Goal: Contribute content

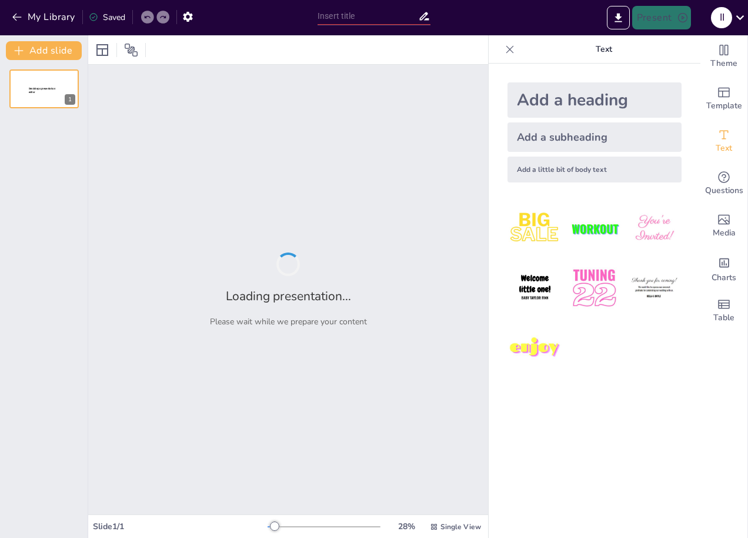
type input "[PERSON_NAME]: Путь к звёздам"
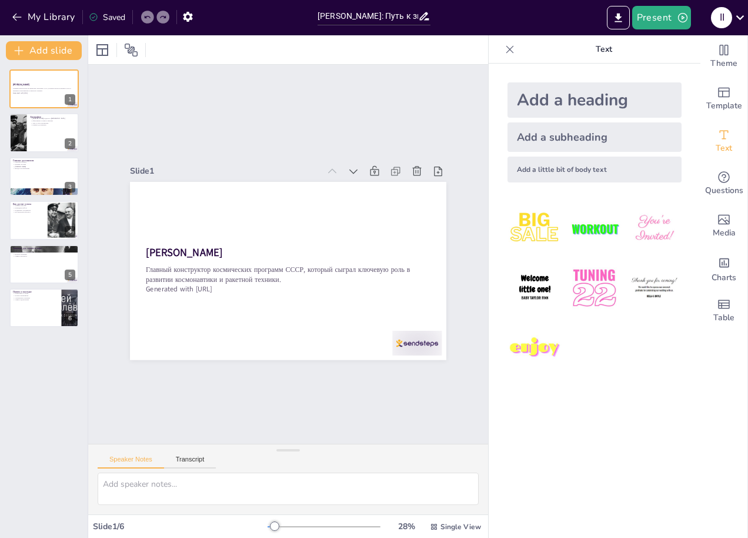
click at [48, 478] on div "[PERSON_NAME] Главный конструктор космических программ СССР, который сыграл клю…" at bounding box center [44, 299] width 88 height 478
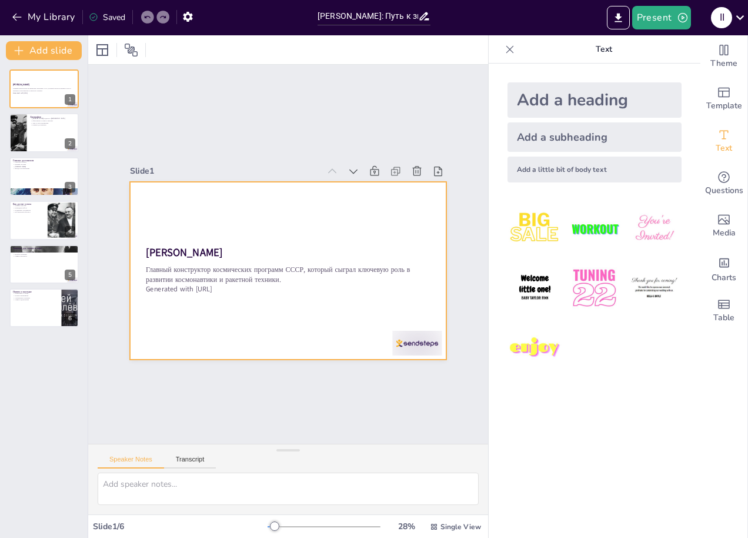
click at [398, 366] on div at bounding box center [369, 387] width 55 height 43
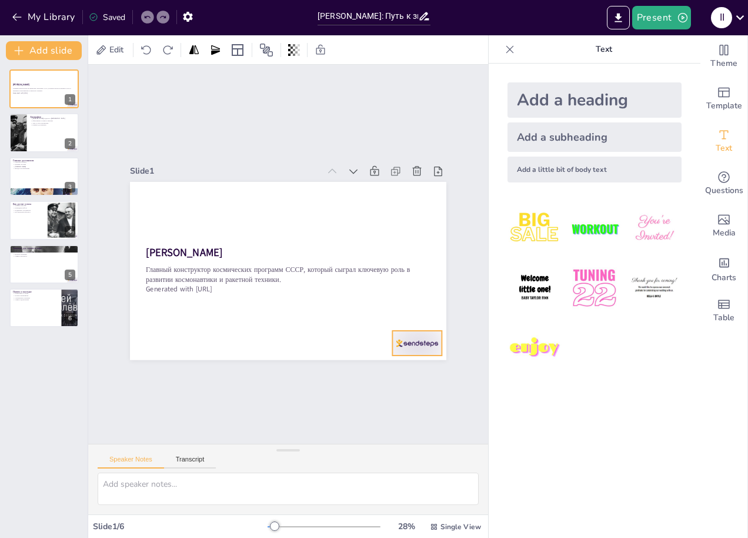
click at [402, 351] on div at bounding box center [396, 368] width 54 height 35
click at [412, 338] on icon at bounding box center [404, 347] width 18 height 18
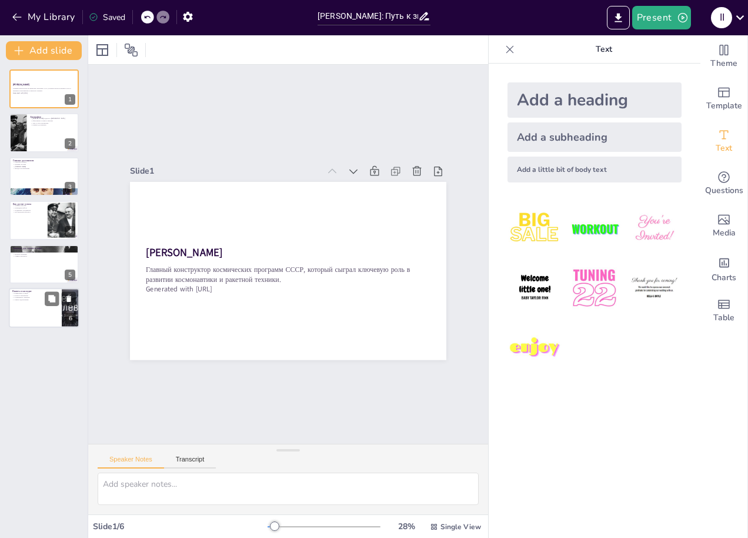
click at [43, 289] on p "Память и наследие" at bounding box center [35, 291] width 46 height 4
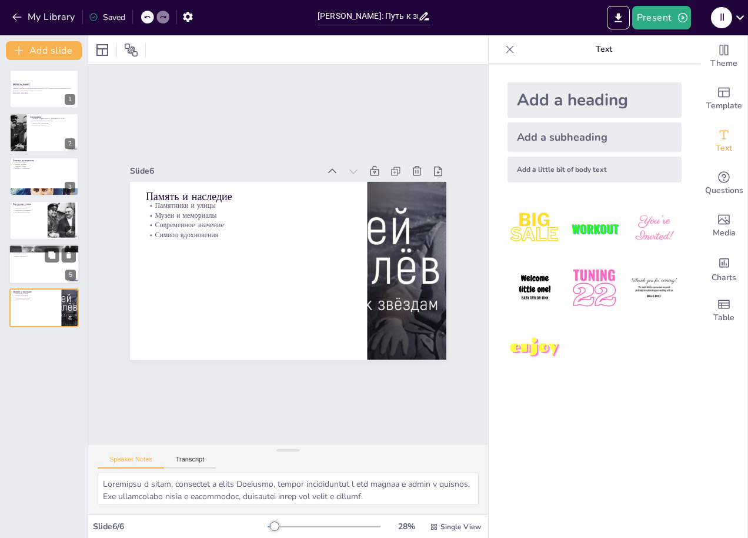
click at [42, 255] on p "Символ прогресса" at bounding box center [44, 256] width 64 height 2
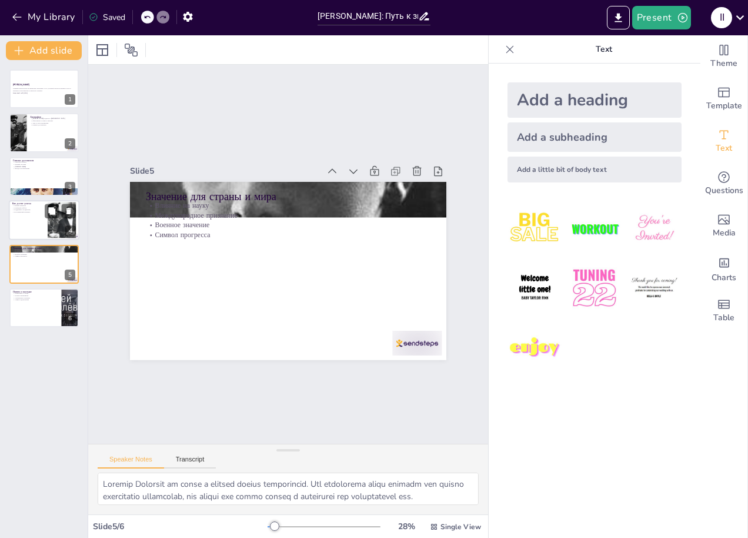
click at [39, 219] on div at bounding box center [44, 220] width 71 height 40
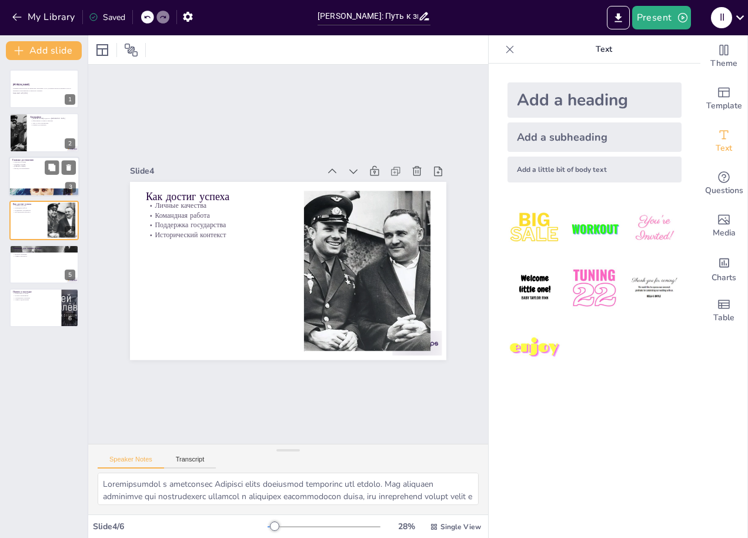
click at [44, 185] on div at bounding box center [44, 176] width 71 height 40
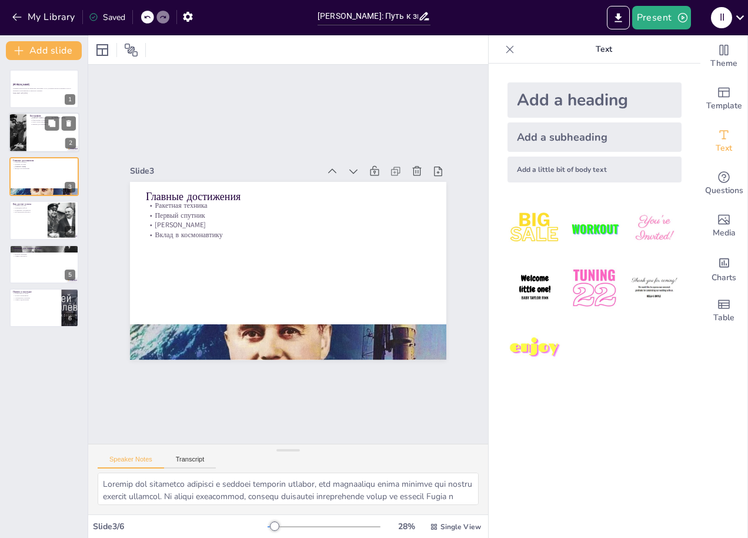
click at [32, 132] on div at bounding box center [44, 133] width 71 height 40
type textarea "Королёв родился в Житомире, что стало началом его удивительного пути в науку и …"
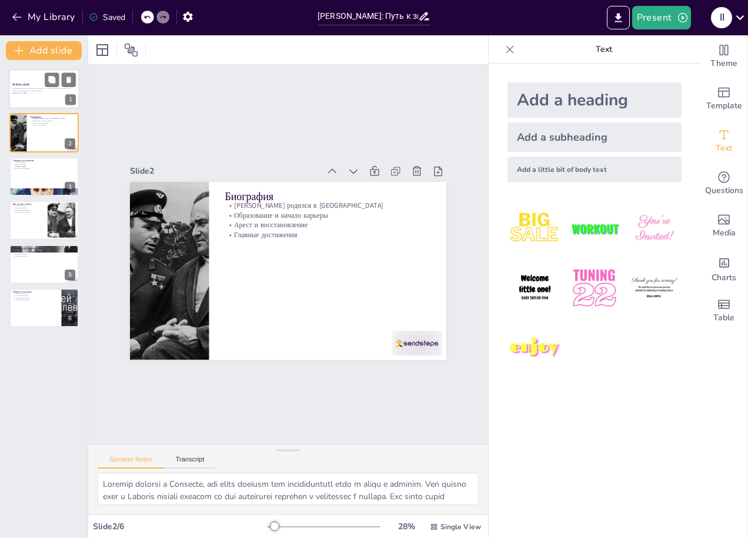
click at [18, 88] on p "Главный конструктор космических программ СССР, который сыграл ключевую роль в р…" at bounding box center [44, 90] width 64 height 4
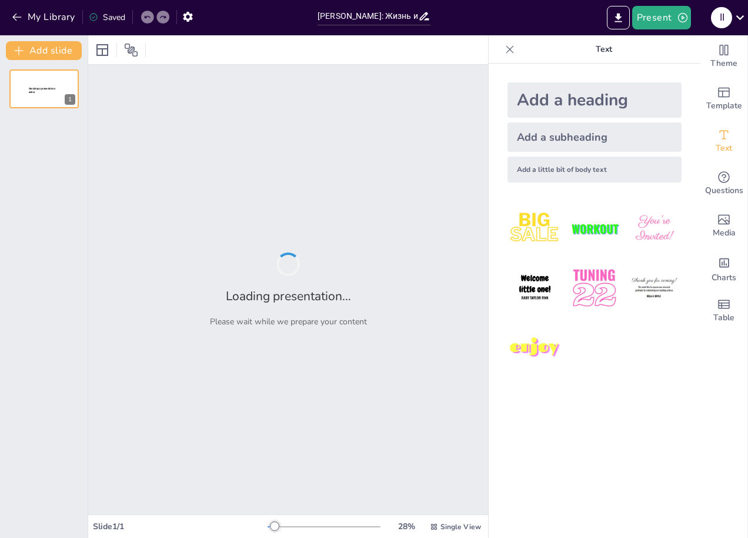
type input "[PERSON_NAME]: Жизнь и Достижения"
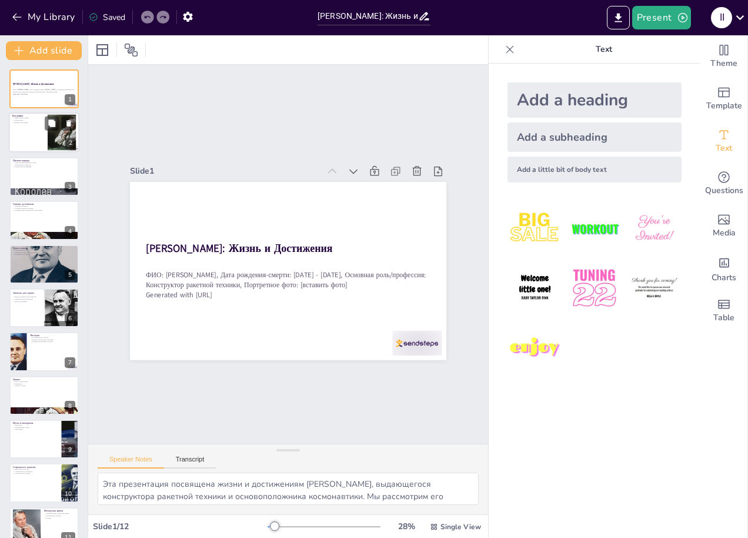
click at [49, 135] on div at bounding box center [62, 133] width 36 height 36
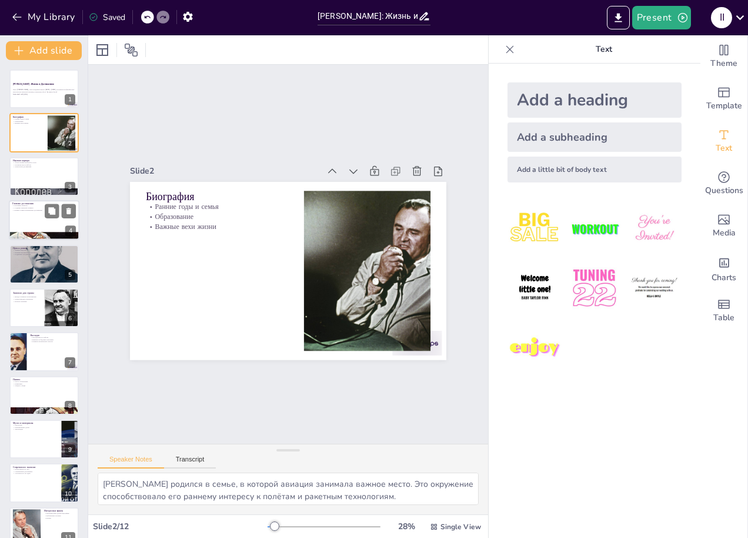
click at [38, 205] on p "Ключевые проекты" at bounding box center [44, 206] width 64 height 2
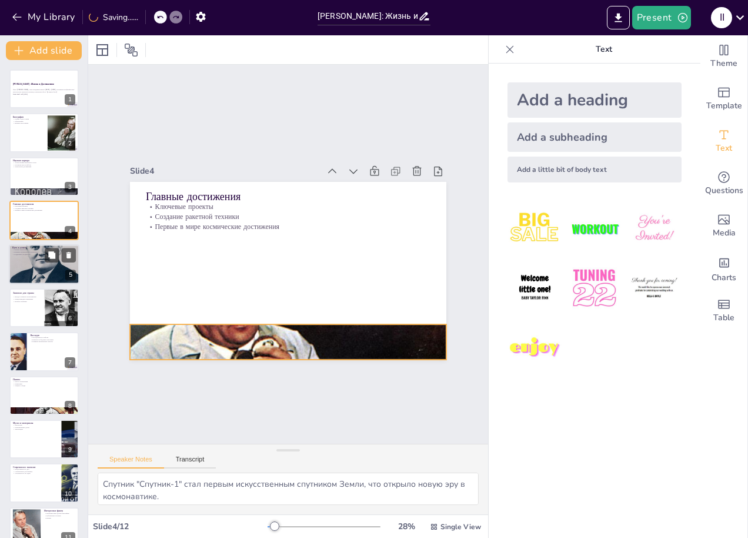
click at [42, 251] on p "Влияние исторического контекста" at bounding box center [44, 252] width 64 height 2
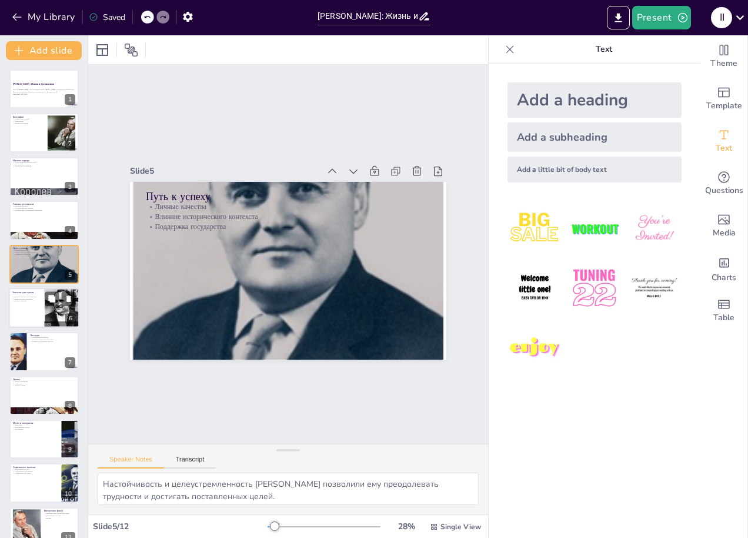
click at [42, 314] on div at bounding box center [44, 308] width 71 height 40
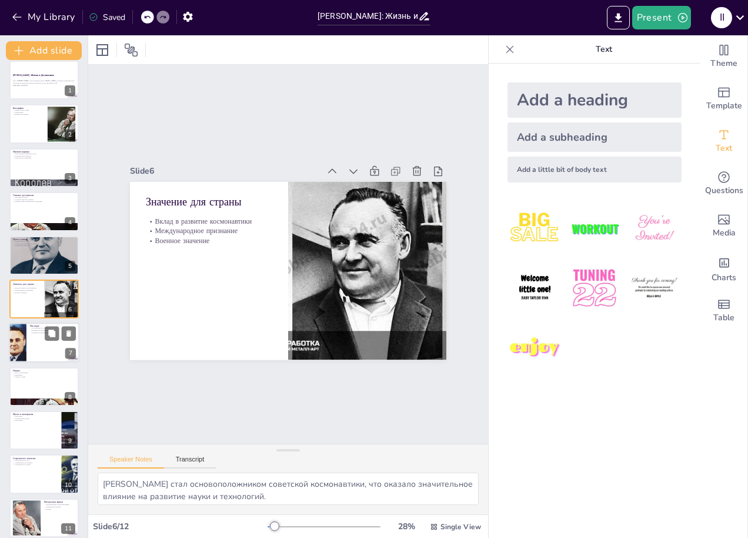
click at [47, 347] on div at bounding box center [44, 343] width 71 height 40
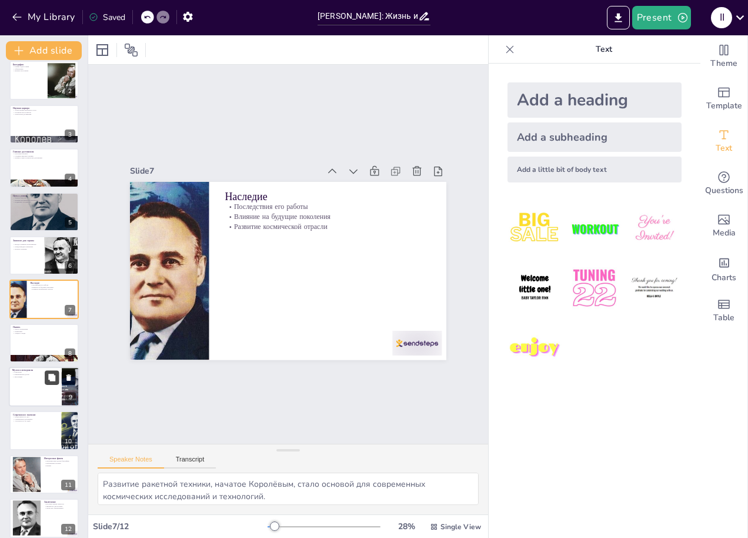
click at [48, 383] on button at bounding box center [52, 377] width 14 height 14
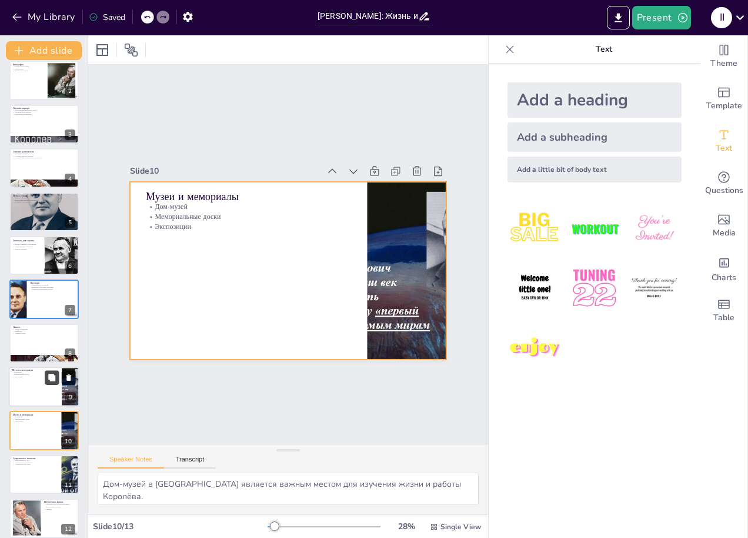
scroll to position [105, 0]
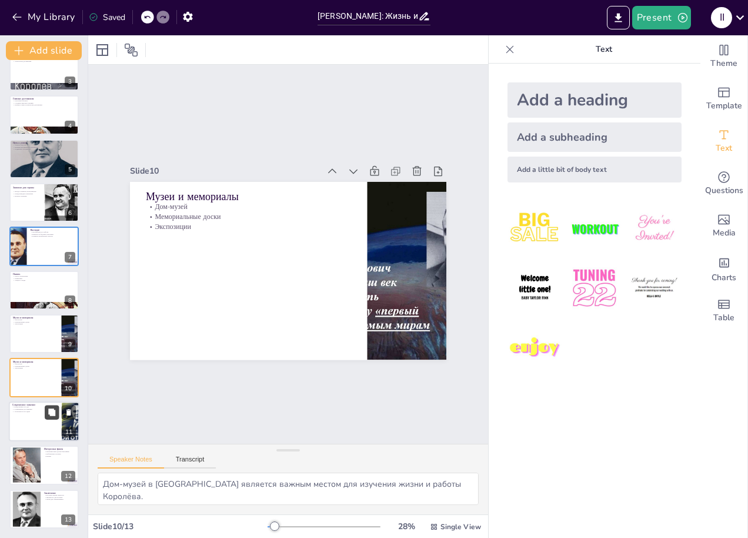
click at [48, 411] on icon at bounding box center [52, 412] width 8 height 8
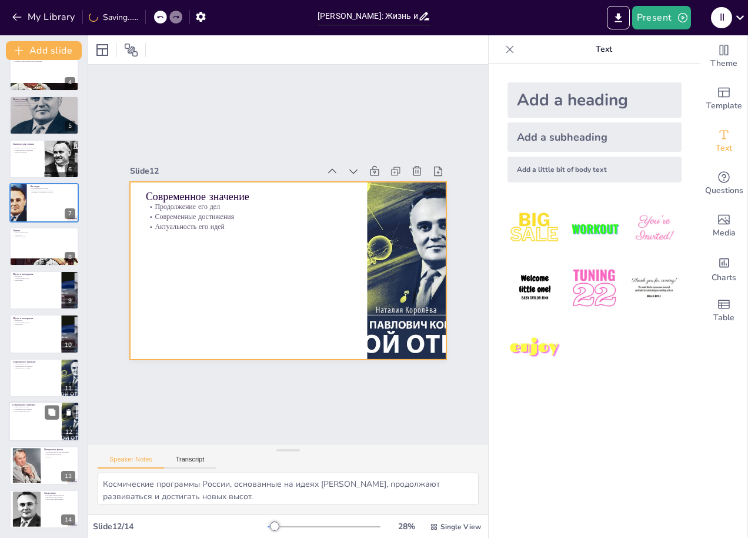
click at [49, 435] on div at bounding box center [44, 421] width 71 height 40
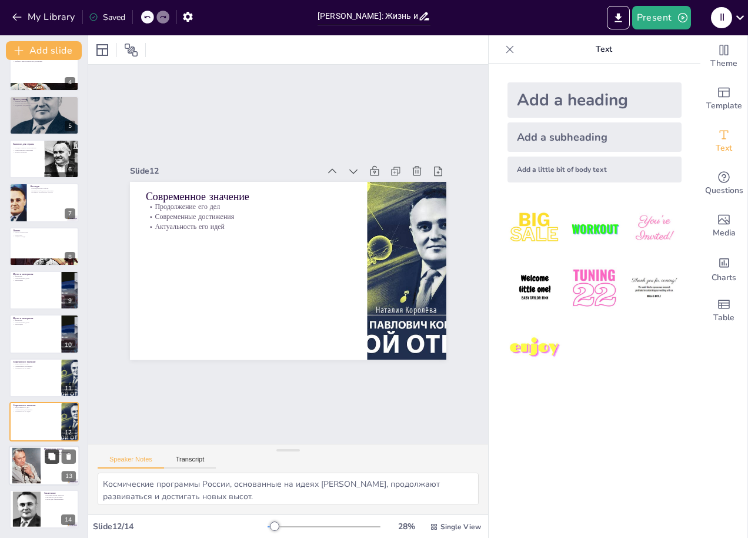
click at [48, 451] on button at bounding box center [52, 456] width 14 height 14
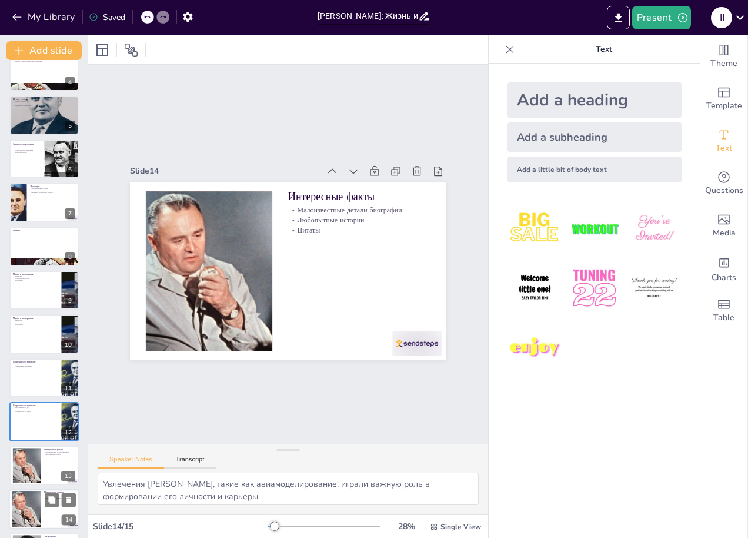
scroll to position [193, 0]
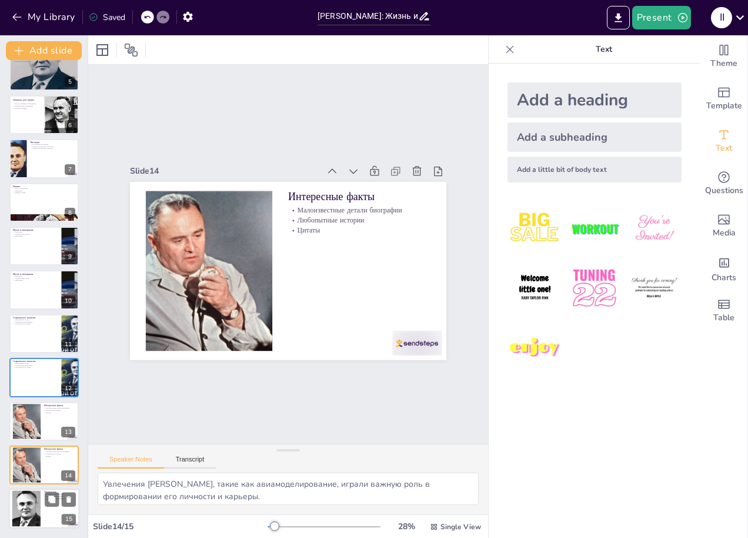
click at [36, 504] on div at bounding box center [27, 509] width 78 height 36
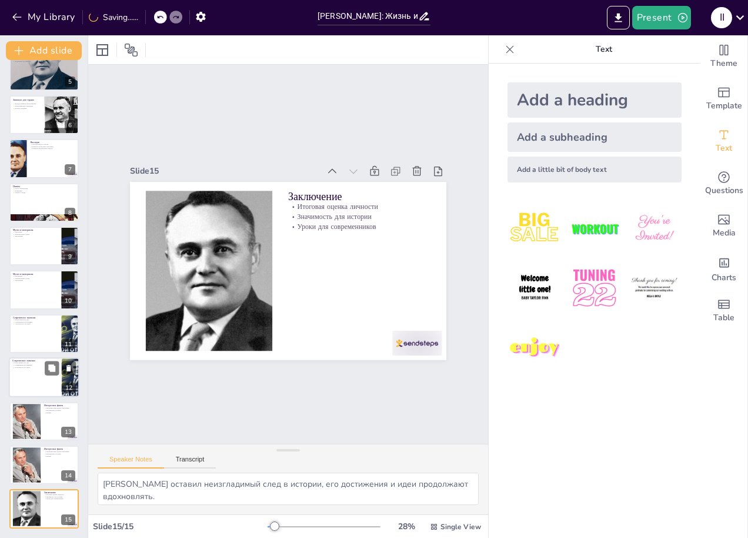
drag, startPoint x: 86, startPoint y: 462, endPoint x: 84, endPoint y: 471, distance: 9.1
click at [85, 471] on div "Add slide [PERSON_NAME]: Жизнь и Достижения ФИО: [PERSON_NAME], Дата рождения-с…" at bounding box center [44, 286] width 88 height 502
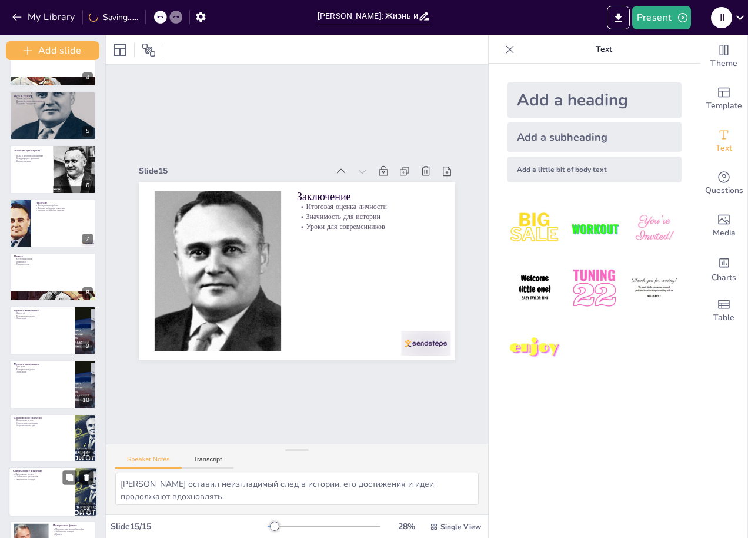
click at [84, 476] on button at bounding box center [86, 477] width 14 height 14
drag, startPoint x: 103, startPoint y: 453, endPoint x: 99, endPoint y: 437, distance: 16.4
click at [100, 438] on div "Add slide [PERSON_NAME]: Жизнь и Достижения ФИО: [PERSON_NAME], Дата рождения-с…" at bounding box center [53, 286] width 106 height 502
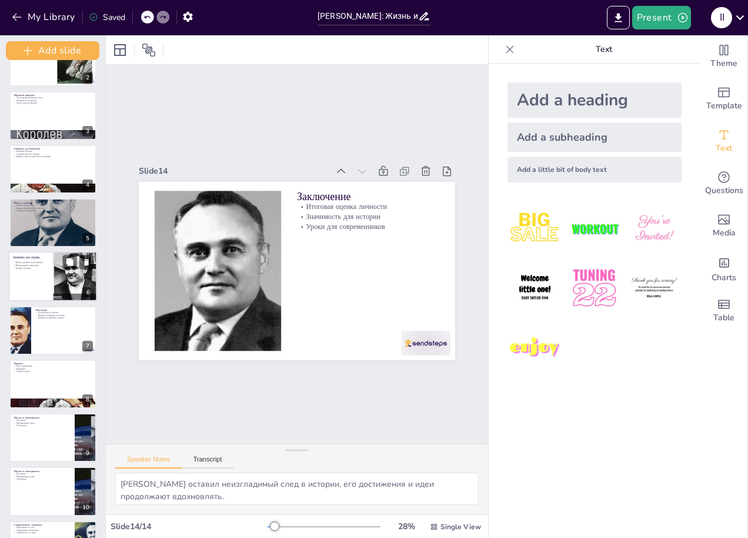
scroll to position [74, 0]
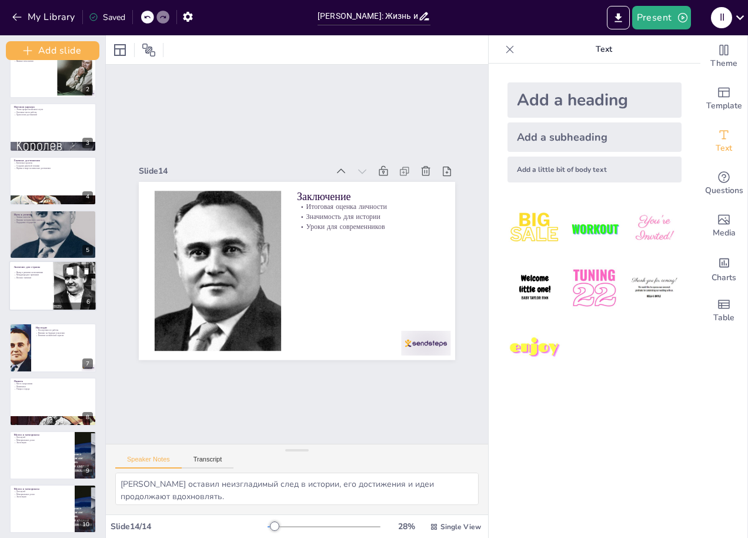
drag, startPoint x: 90, startPoint y: 292, endPoint x: 95, endPoint y: 278, distance: 14.5
click at [90, 285] on div at bounding box center [74, 285] width 79 height 49
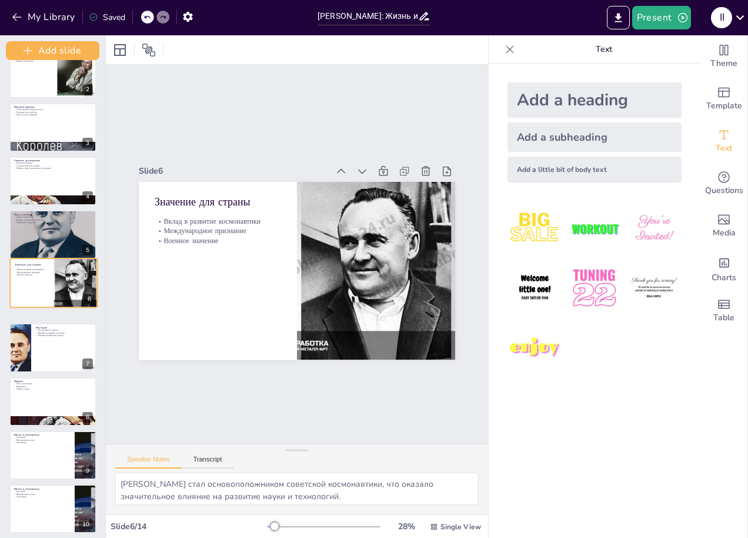
scroll to position [60, 0]
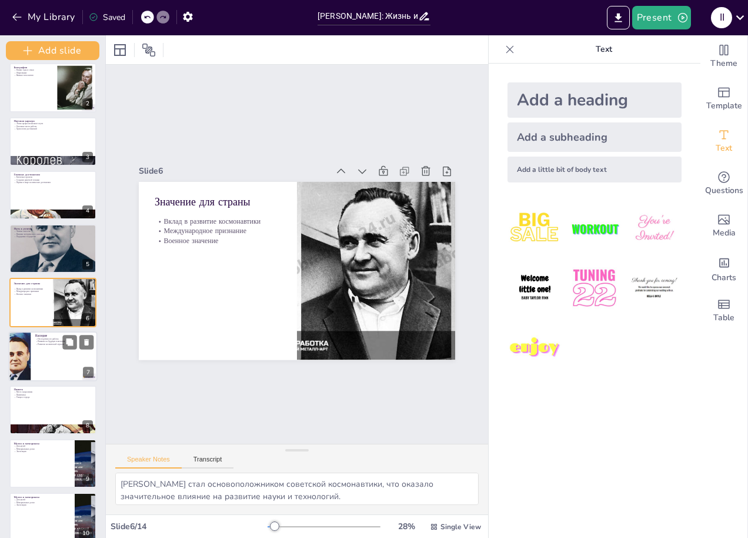
click at [78, 358] on div at bounding box center [53, 356] width 89 height 50
type textarea "Развитие ракетной техники, начатое Королёвым, стало основой для современных кос…"
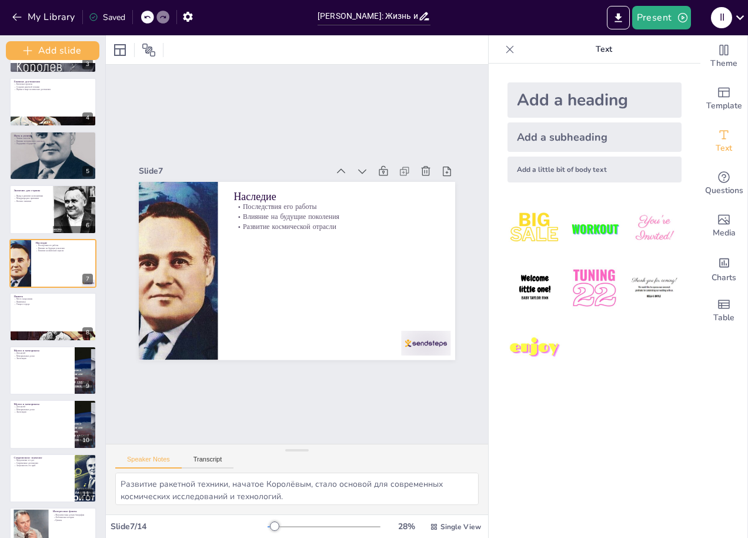
scroll to position [0, 0]
